Goal: Task Accomplishment & Management: Manage account settings

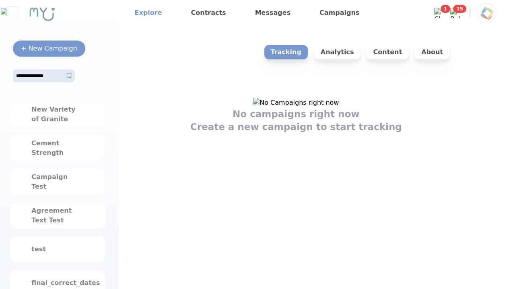
click at [147, 13] on link "Explore" at bounding box center [148, 12] width 34 height 13
click at [146, 13] on link "Explore" at bounding box center [148, 12] width 34 height 13
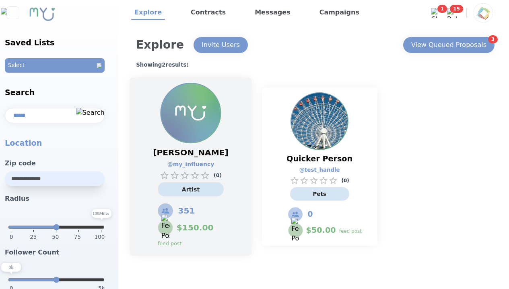
click at [236, 140] on div "Jilly Jones @ my_influency ( 0 ) Artist 351 $ 150.00 feed post" at bounding box center [190, 167] width 121 height 178
click at [191, 161] on link "@ my_influency" at bounding box center [186, 164] width 39 height 8
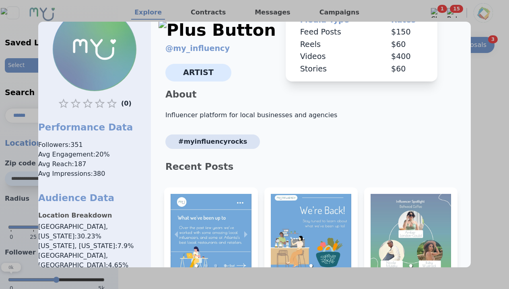
scroll to position [4, 0]
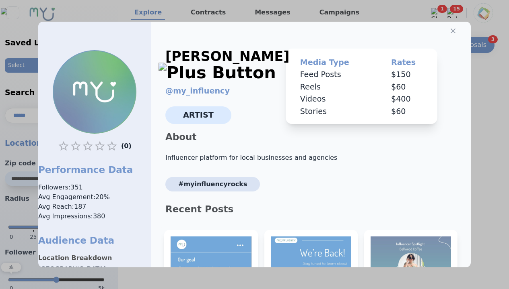
click at [228, 6] on x-pw-glass at bounding box center [254, 144] width 509 height 289
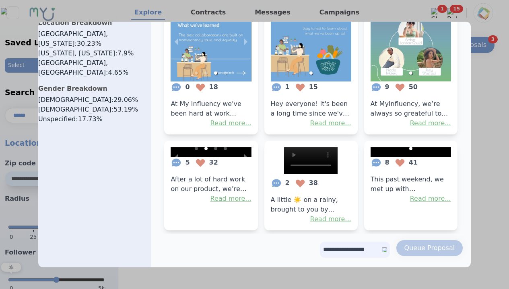
scroll to position [285, 0]
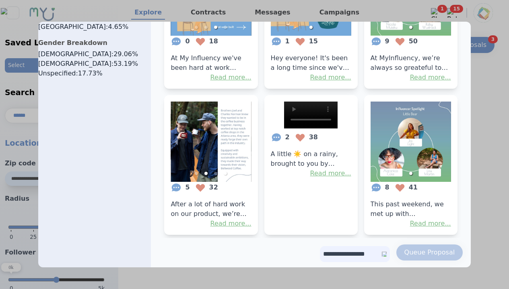
click at [362, 256] on select "**********" at bounding box center [355, 254] width 70 height 16
click at [364, 246] on select "**********" at bounding box center [355, 254] width 70 height 16
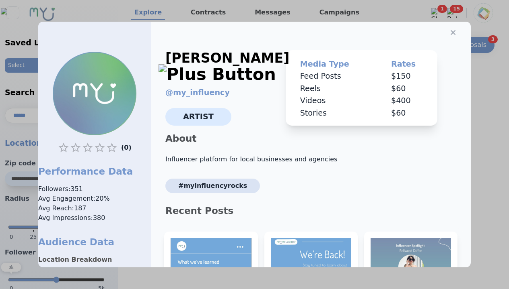
scroll to position [0, 0]
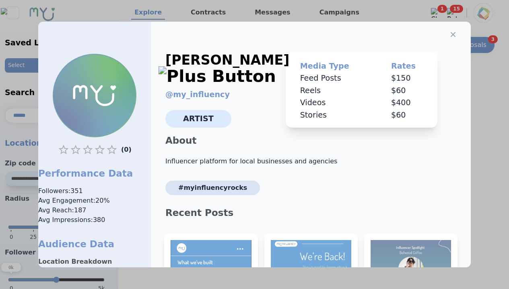
click at [14, 102] on div at bounding box center [254, 144] width 509 height 289
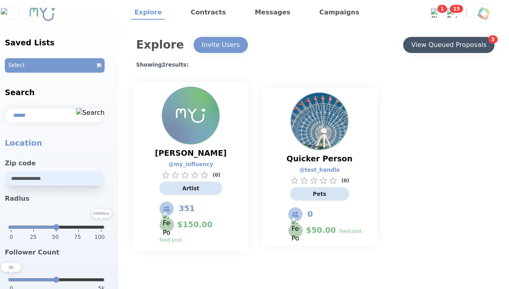
click at [447, 48] on div "View Queued Proposals" at bounding box center [448, 45] width 75 height 10
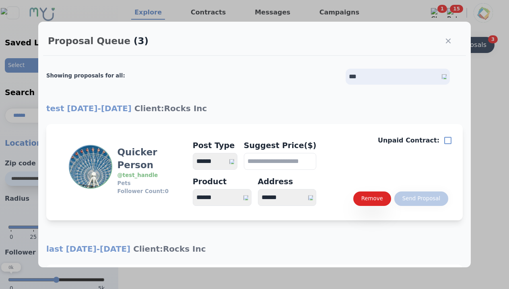
click at [444, 45] on icon "button" at bounding box center [448, 41] width 8 height 8
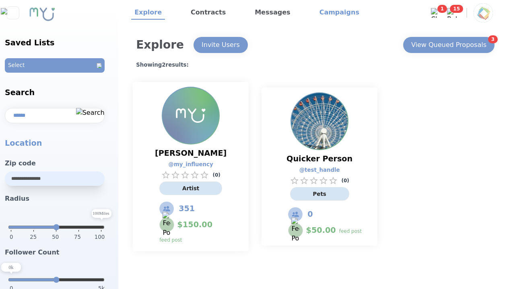
click at [321, 11] on link "Campaigns" at bounding box center [339, 13] width 46 height 14
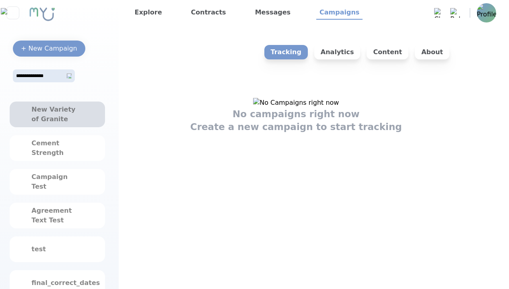
click at [56, 124] on div "New Variety of Granite" at bounding box center [56, 114] width 51 height 19
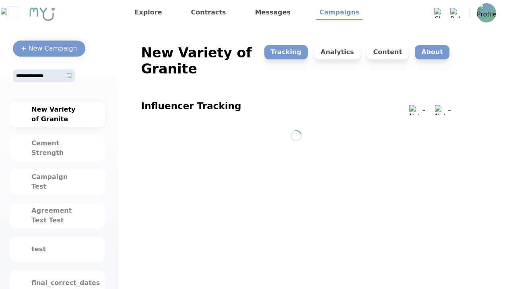
click at [447, 57] on p "About" at bounding box center [431, 52] width 35 height 14
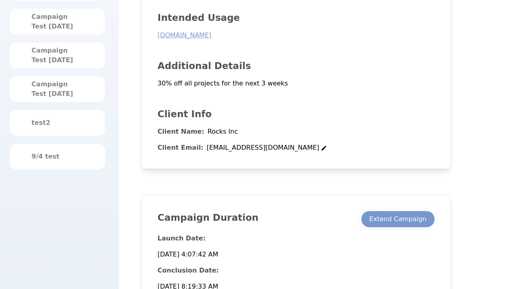
scroll to position [419, 0]
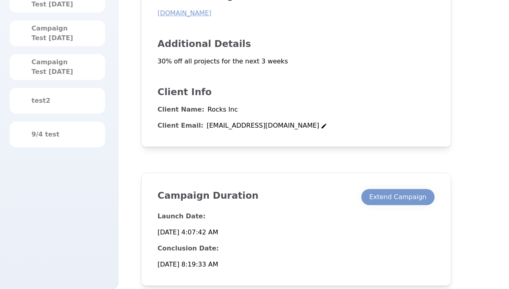
click at [234, 10] on x-pw-glass at bounding box center [254, 144] width 509 height 289
click at [392, 196] on div "Extend Campaign" at bounding box center [397, 198] width 57 height 10
click at [397, 197] on div "Extend Campaign" at bounding box center [397, 198] width 57 height 10
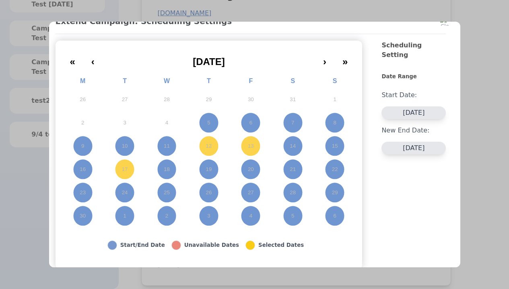
scroll to position [76, 0]
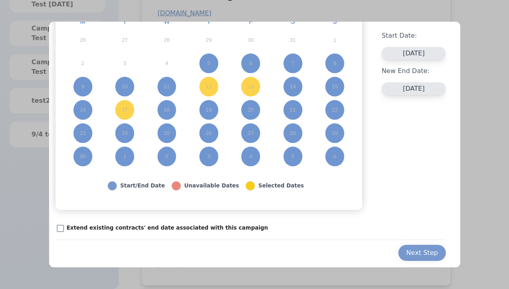
click at [168, 231] on p "Extend existing contracts' end date associated with this campaign" at bounding box center [167, 228] width 201 height 8
click at [146, 228] on p "Extend existing contracts' end date associated with this campaign" at bounding box center [167, 228] width 201 height 8
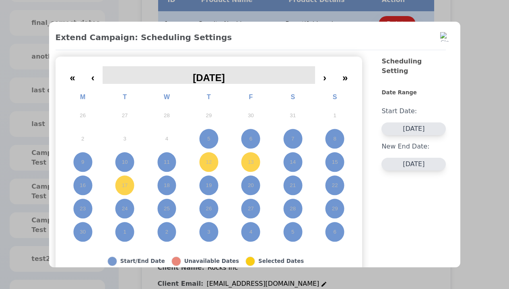
scroll to position [258, 0]
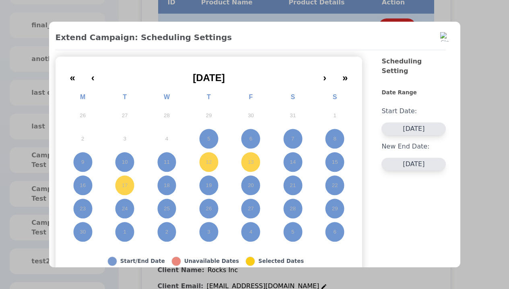
click at [230, 7] on x-pw-glass at bounding box center [254, 144] width 509 height 289
click at [440, 34] on img at bounding box center [445, 37] width 10 height 10
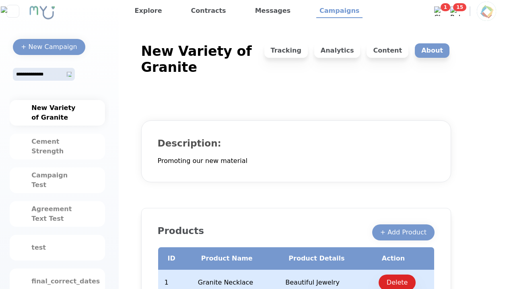
scroll to position [0, 0]
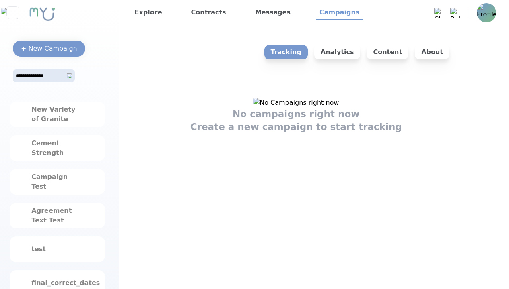
click at [230, 5] on x-pw-glass at bounding box center [254, 144] width 509 height 289
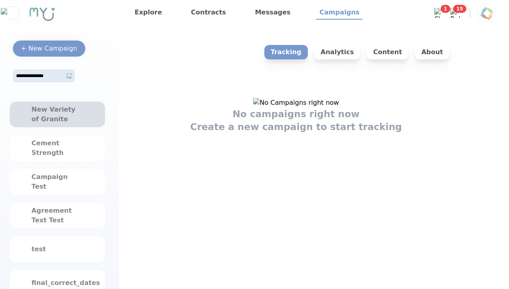
click at [80, 113] on div "New Variety of Granite" at bounding box center [56, 114] width 51 height 19
click at [57, 115] on div "New Variety of Granite" at bounding box center [56, 114] width 51 height 19
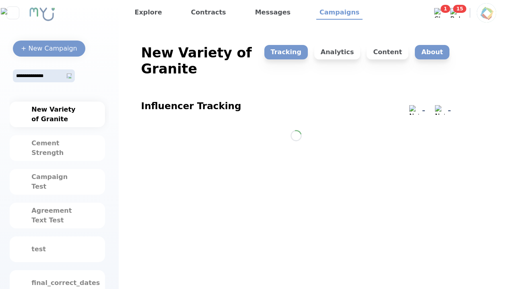
click at [432, 51] on p "About" at bounding box center [431, 52] width 35 height 14
click at [433, 52] on p "About" at bounding box center [431, 52] width 35 height 14
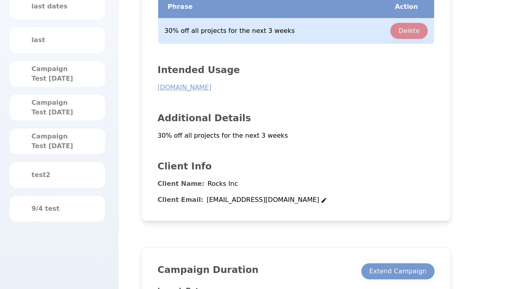
scroll to position [419, 0]
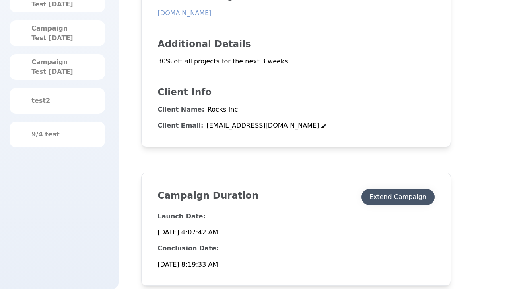
click at [389, 195] on div "Extend Campaign" at bounding box center [397, 198] width 57 height 10
click at [397, 197] on div "Extend Campaign" at bounding box center [397, 198] width 57 height 10
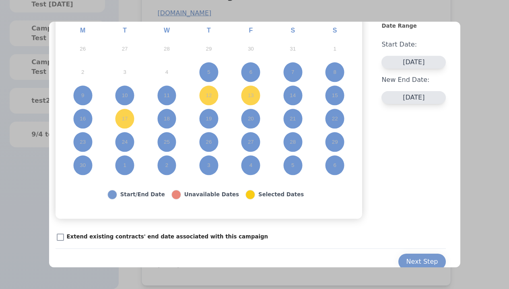
scroll to position [76, 0]
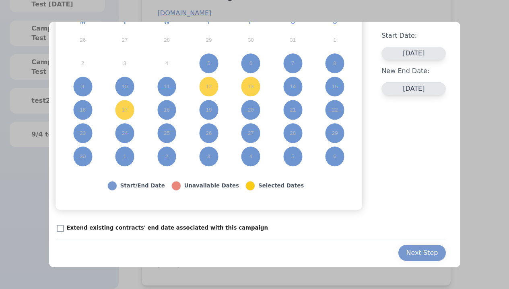
click at [51, 229] on div "Extend Campaign: Scheduling Settings « ‹ June 2025 › » M T W T F S S 26 27 28 2…" at bounding box center [254, 145] width 411 height 246
click at [429, 249] on div "Next Step" at bounding box center [422, 253] width 32 height 10
click at [419, 253] on div "Next Step" at bounding box center [422, 253] width 32 height 10
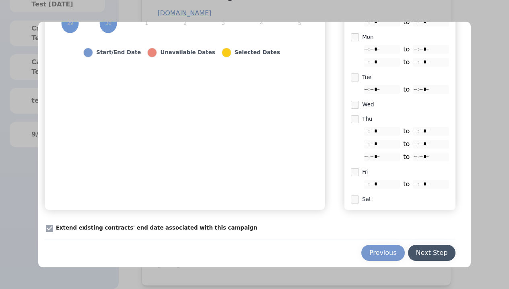
click at [427, 257] on div "Next Step" at bounding box center [432, 253] width 32 height 10
click at [426, 253] on div "Next Step" at bounding box center [432, 253] width 32 height 10
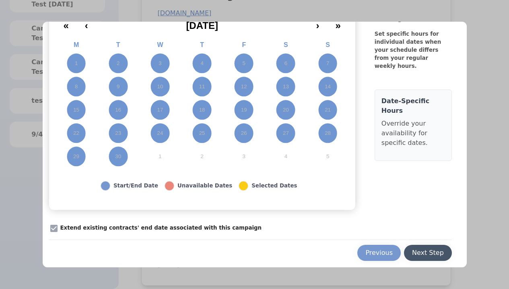
click at [415, 248] on button "Next Step" at bounding box center [428, 253] width 48 height 16
click at [425, 253] on div "Next Step" at bounding box center [428, 253] width 32 height 10
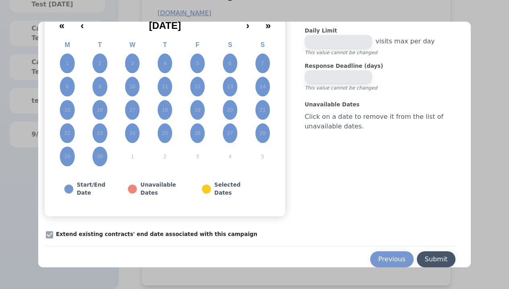
click at [418, 252] on button "Submit" at bounding box center [435, 260] width 39 height 16
click at [430, 255] on div "Submit" at bounding box center [436, 260] width 23 height 10
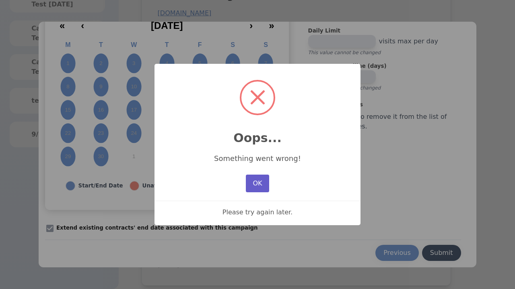
click at [261, 183] on button "OK" at bounding box center [257, 184] width 23 height 18
click at [257, 184] on button "OK" at bounding box center [257, 184] width 23 height 18
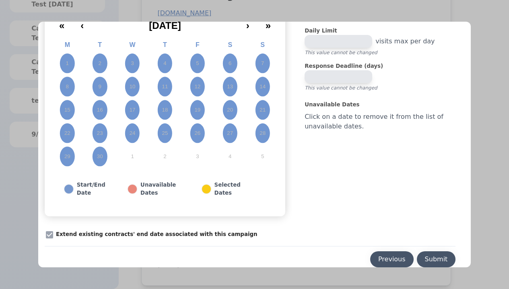
click at [395, 252] on button "Previous" at bounding box center [391, 260] width 43 height 16
click at [386, 255] on div "Previous" at bounding box center [391, 260] width 27 height 10
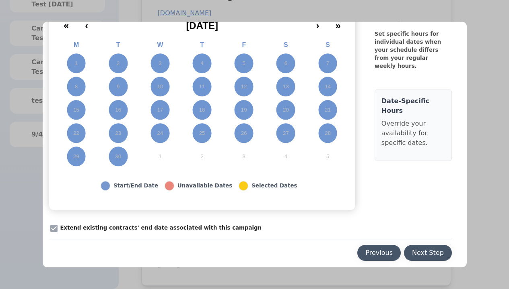
click at [384, 251] on div "Previous" at bounding box center [378, 253] width 27 height 10
click at [377, 253] on div "Previous" at bounding box center [378, 253] width 27 height 10
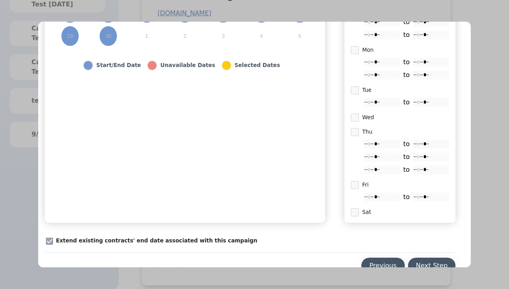
click at [378, 259] on button "Previous" at bounding box center [382, 266] width 43 height 16
click at [378, 261] on div "Previous" at bounding box center [382, 266] width 27 height 10
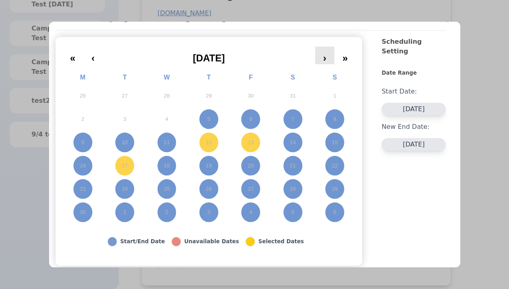
scroll to position [0, 0]
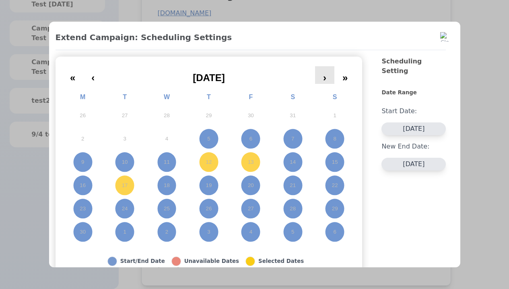
click at [320, 79] on button "›" at bounding box center [324, 75] width 19 height 18
click at [321, 75] on button "›" at bounding box center [324, 75] width 19 height 18
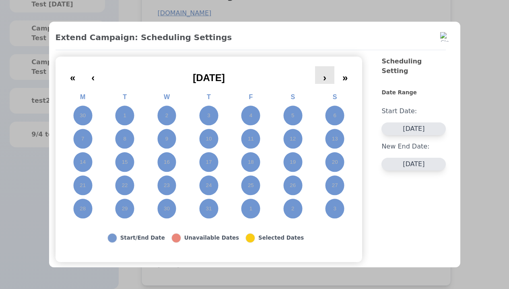
click at [320, 79] on button "›" at bounding box center [324, 75] width 19 height 18
click at [321, 75] on button "›" at bounding box center [324, 75] width 19 height 18
click at [320, 79] on button "›" at bounding box center [324, 75] width 19 height 18
click at [321, 75] on button "›" at bounding box center [324, 75] width 19 height 18
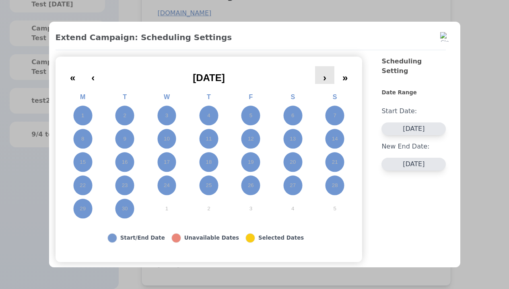
click at [320, 79] on button "›" at bounding box center [324, 75] width 19 height 18
click at [321, 75] on button "›" at bounding box center [324, 75] width 19 height 18
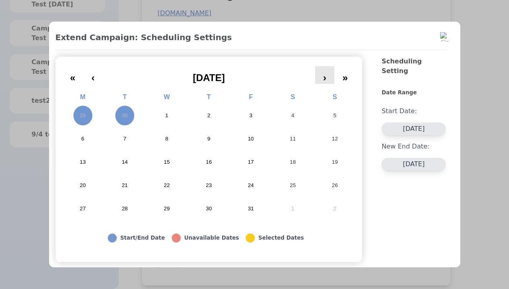
click at [238, 171] on button "17" at bounding box center [251, 162] width 42 height 23
click at [248, 162] on abbr "17" at bounding box center [251, 162] width 6 height 7
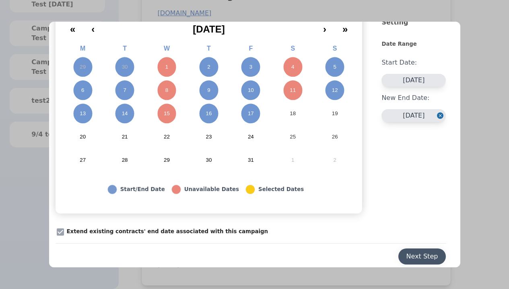
scroll to position [52, 0]
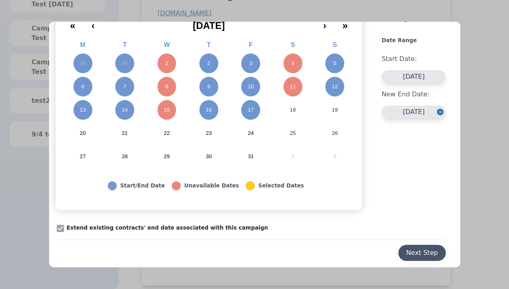
click at [416, 249] on div "Next Step" at bounding box center [422, 253] width 32 height 10
click at [419, 253] on div "Next Step" at bounding box center [422, 253] width 32 height 10
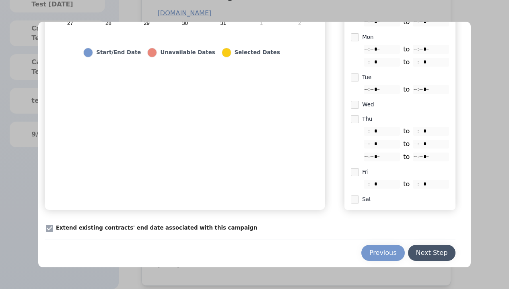
click at [426, 249] on div "Next Step" at bounding box center [432, 253] width 32 height 10
click at [426, 253] on div "Next Step" at bounding box center [432, 253] width 32 height 10
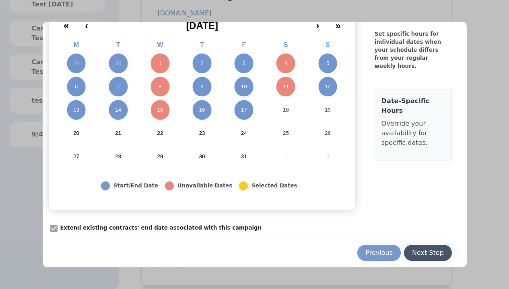
click at [425, 248] on div "Next Step" at bounding box center [428, 253] width 32 height 10
click at [425, 253] on div "Next Step" at bounding box center [428, 253] width 32 height 10
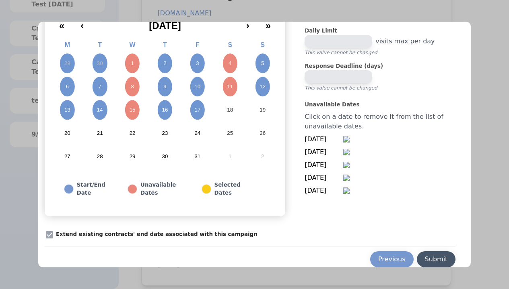
click at [425, 252] on button "Submit" at bounding box center [435, 260] width 39 height 16
click at [430, 255] on div "Submit" at bounding box center [436, 260] width 23 height 10
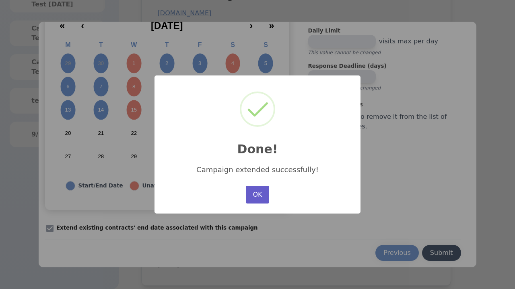
click at [263, 194] on button "OK" at bounding box center [257, 195] width 23 height 18
click at [257, 195] on button "OK" at bounding box center [257, 195] width 23 height 18
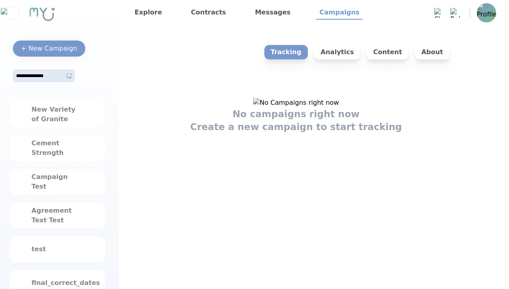
click at [224, 8] on x-pw-glass at bounding box center [254, 144] width 509 height 289
